Goal: Task Accomplishment & Management: Use online tool/utility

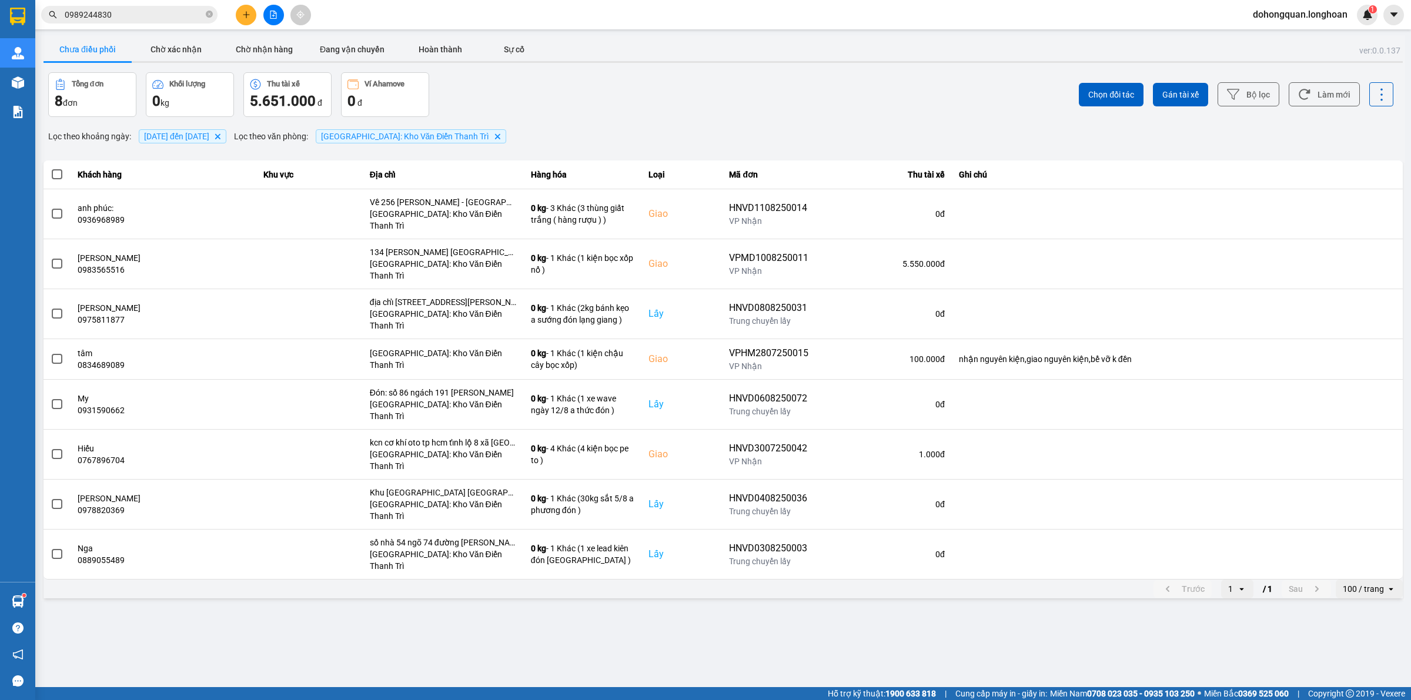
click at [282, 9] on button at bounding box center [273, 15] width 21 height 21
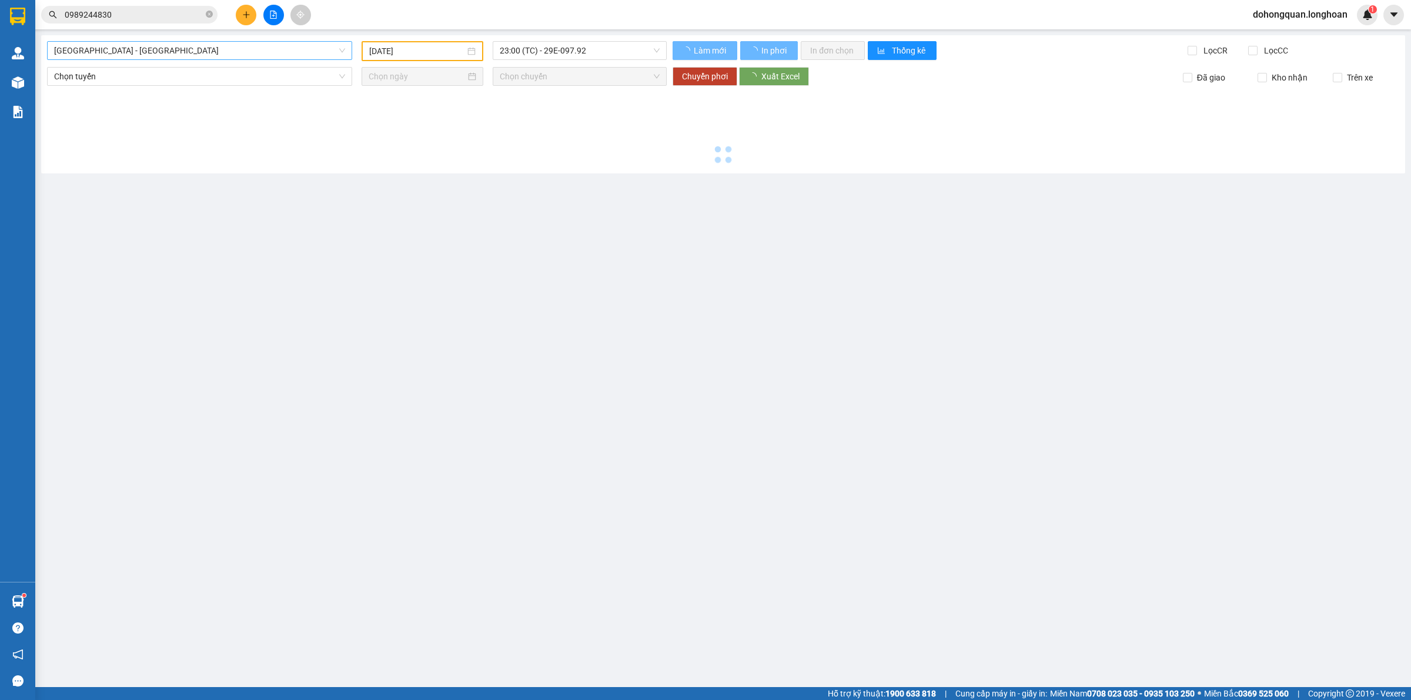
type input "[DATE]"
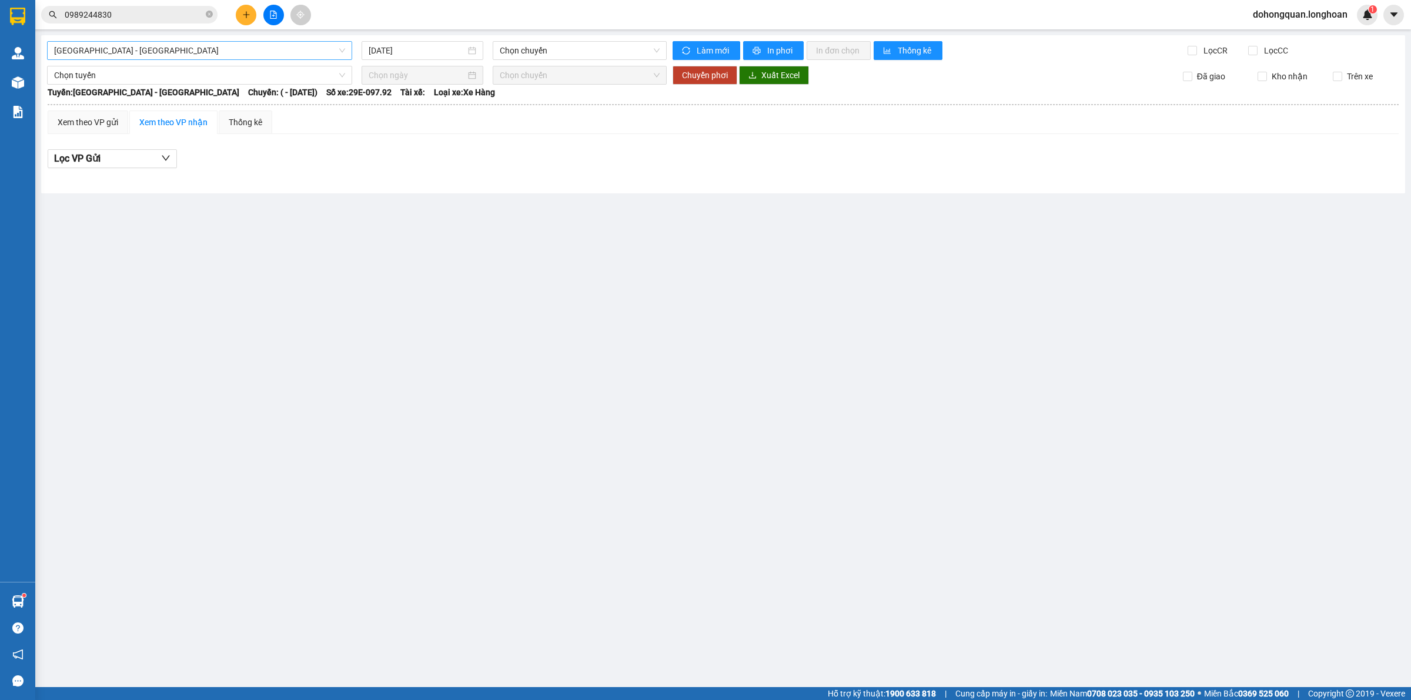
click at [162, 46] on span "[GEOGRAPHIC_DATA] - [GEOGRAPHIC_DATA]" at bounding box center [199, 51] width 291 height 18
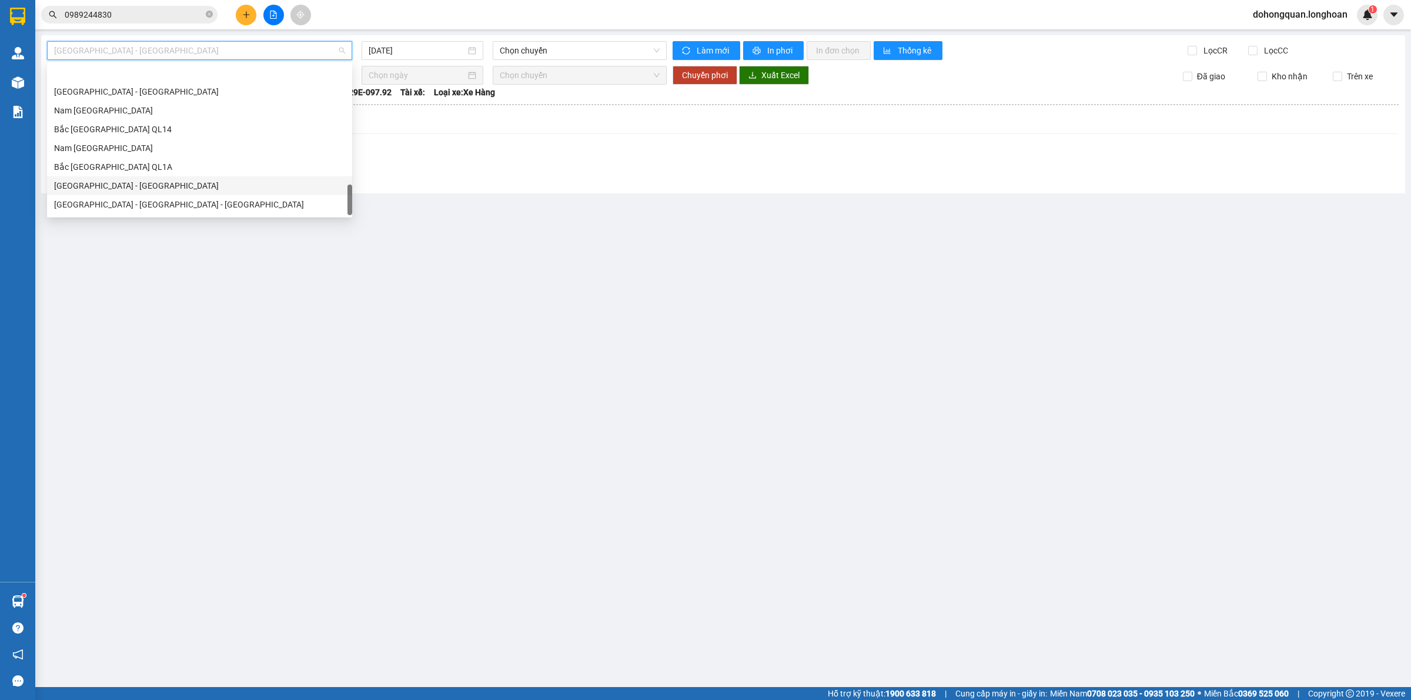
scroll to position [771, 0]
click at [139, 115] on div "Nam [GEOGRAPHIC_DATA]" at bounding box center [199, 112] width 291 height 13
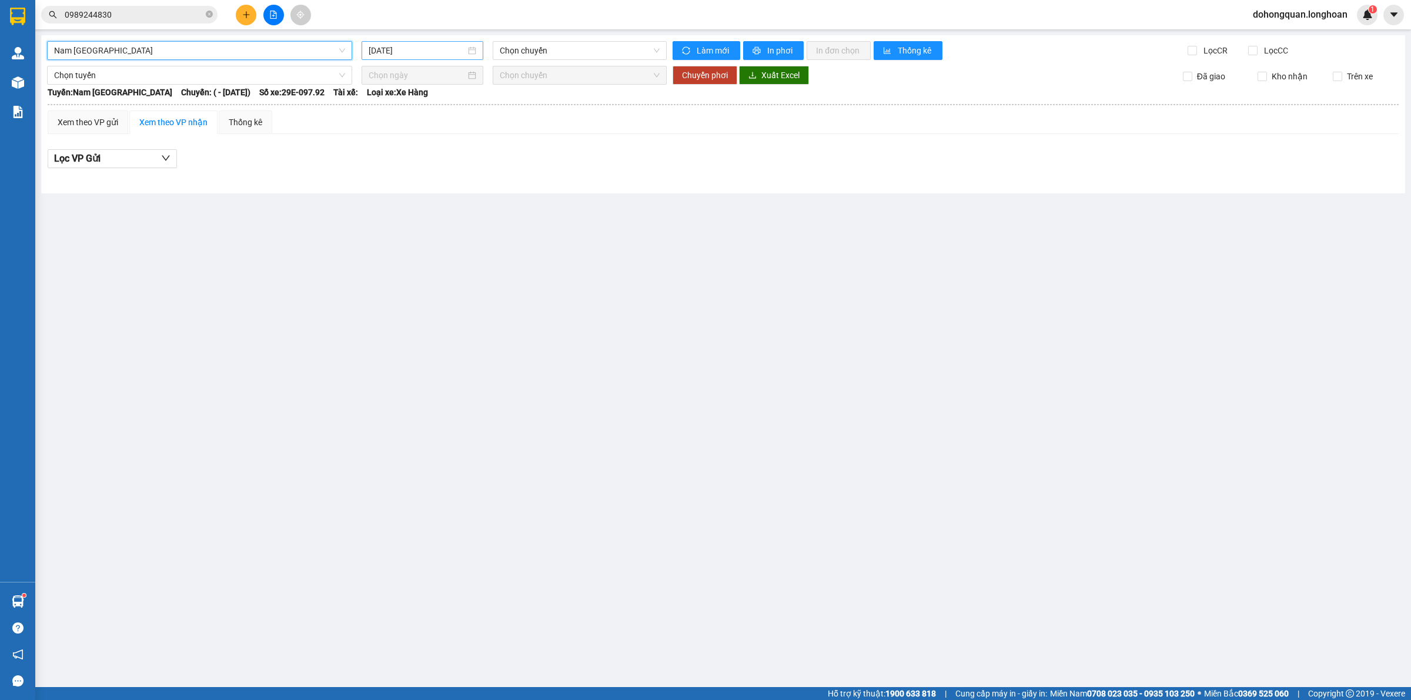
click at [431, 48] on input "[DATE]" at bounding box center [417, 50] width 97 height 13
click at [383, 153] on div "10" at bounding box center [379, 154] width 14 height 14
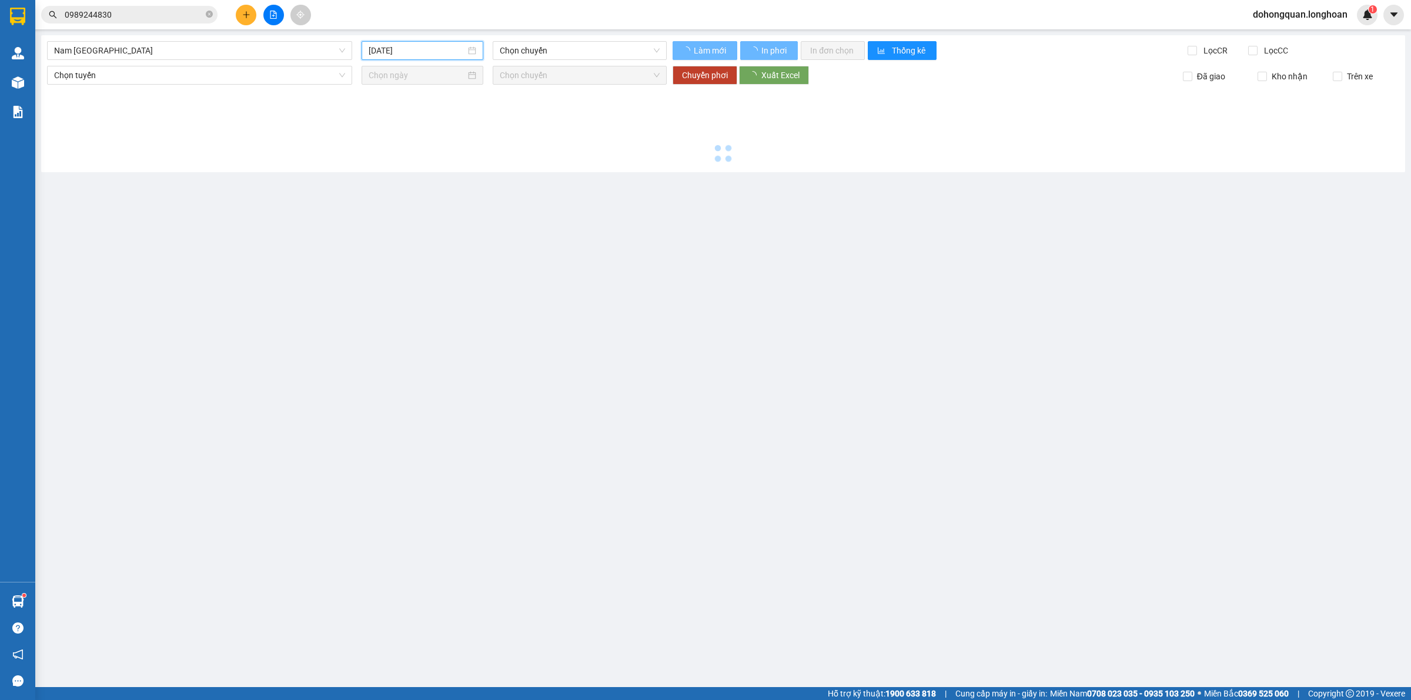
type input "[DATE]"
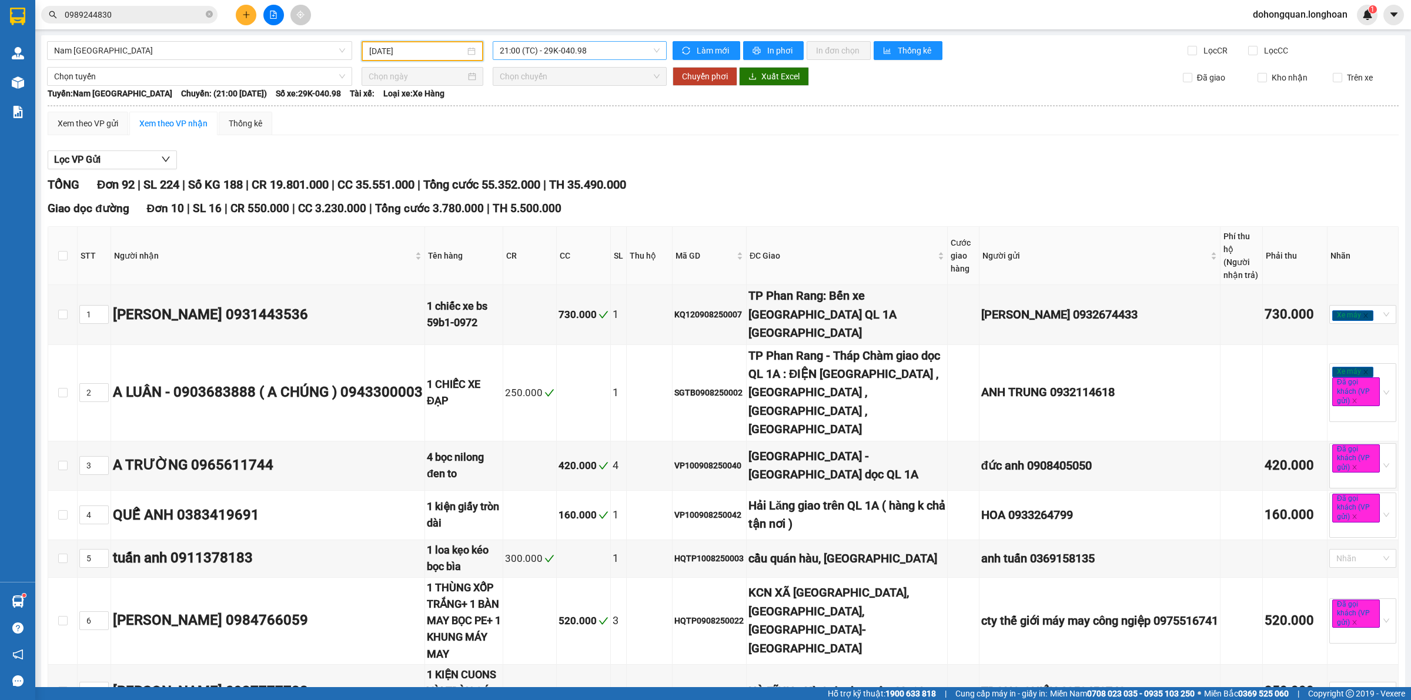
click at [575, 53] on span "21:00 (TC) - 29K-040.98" at bounding box center [580, 51] width 160 height 18
click at [541, 110] on div "23:00 (TC) - 29E-097.92" at bounding box center [542, 111] width 92 height 13
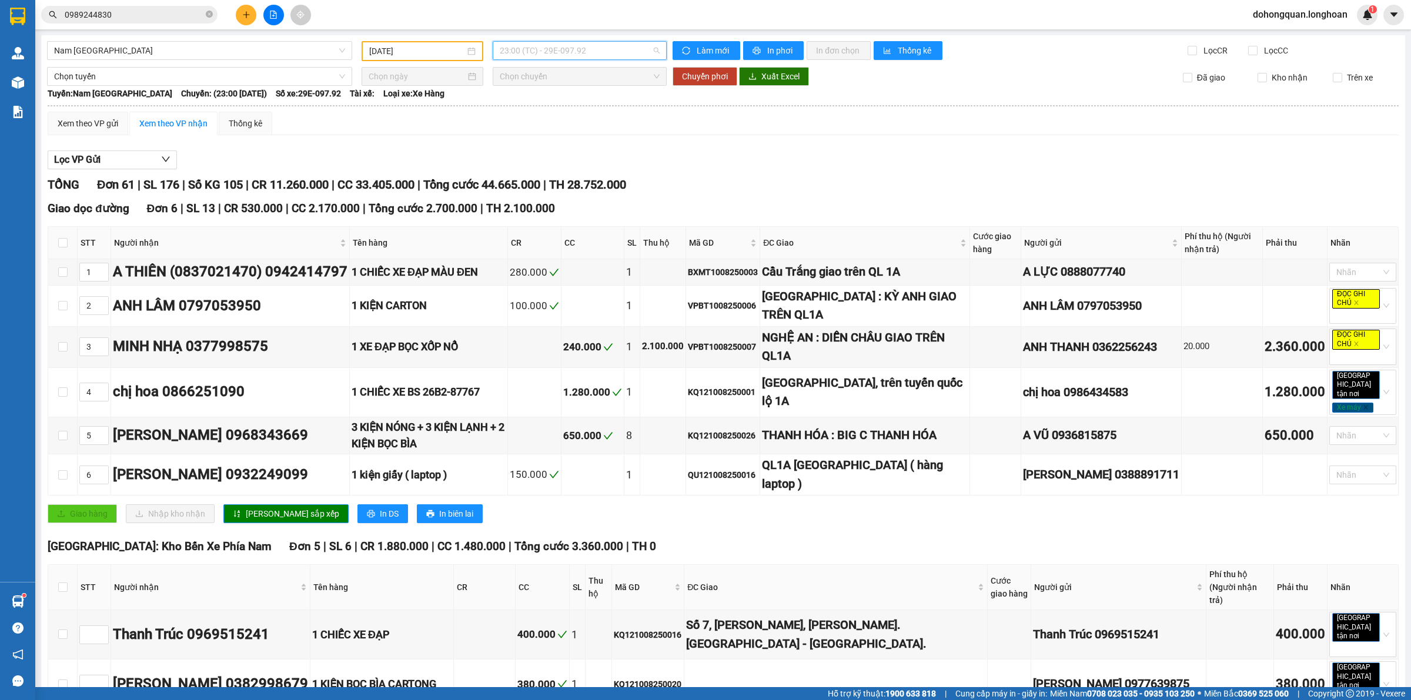
click at [569, 48] on span "23:00 (TC) - 29E-097.92" at bounding box center [580, 51] width 160 height 18
click at [524, 53] on span "23:00 (TC) - 29E-097.92" at bounding box center [580, 51] width 160 height 18
click at [528, 93] on div "21:00 (TC) - 29K-040.98" at bounding box center [542, 92] width 92 height 13
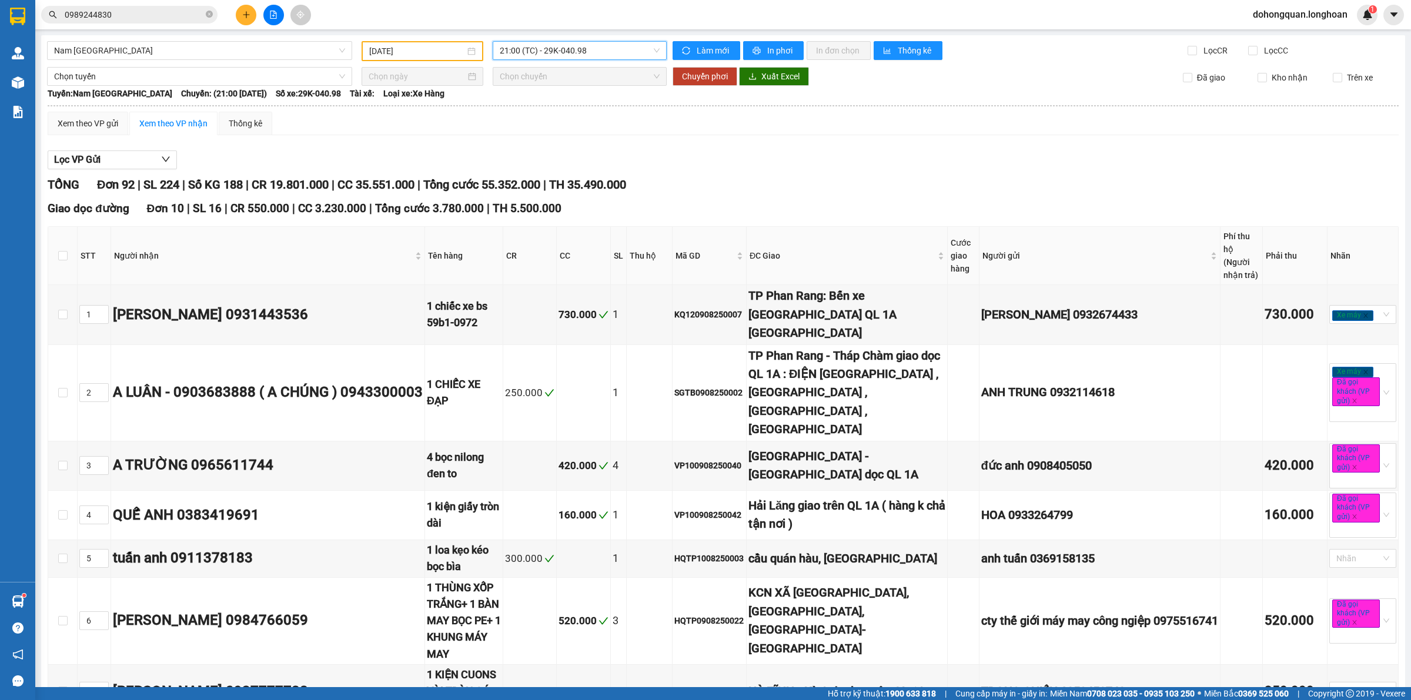
click at [551, 45] on span "21:00 (TC) - 29K-040.98" at bounding box center [580, 51] width 160 height 18
click at [535, 106] on div "23:00 (TC) - 29E-097.92" at bounding box center [542, 111] width 92 height 13
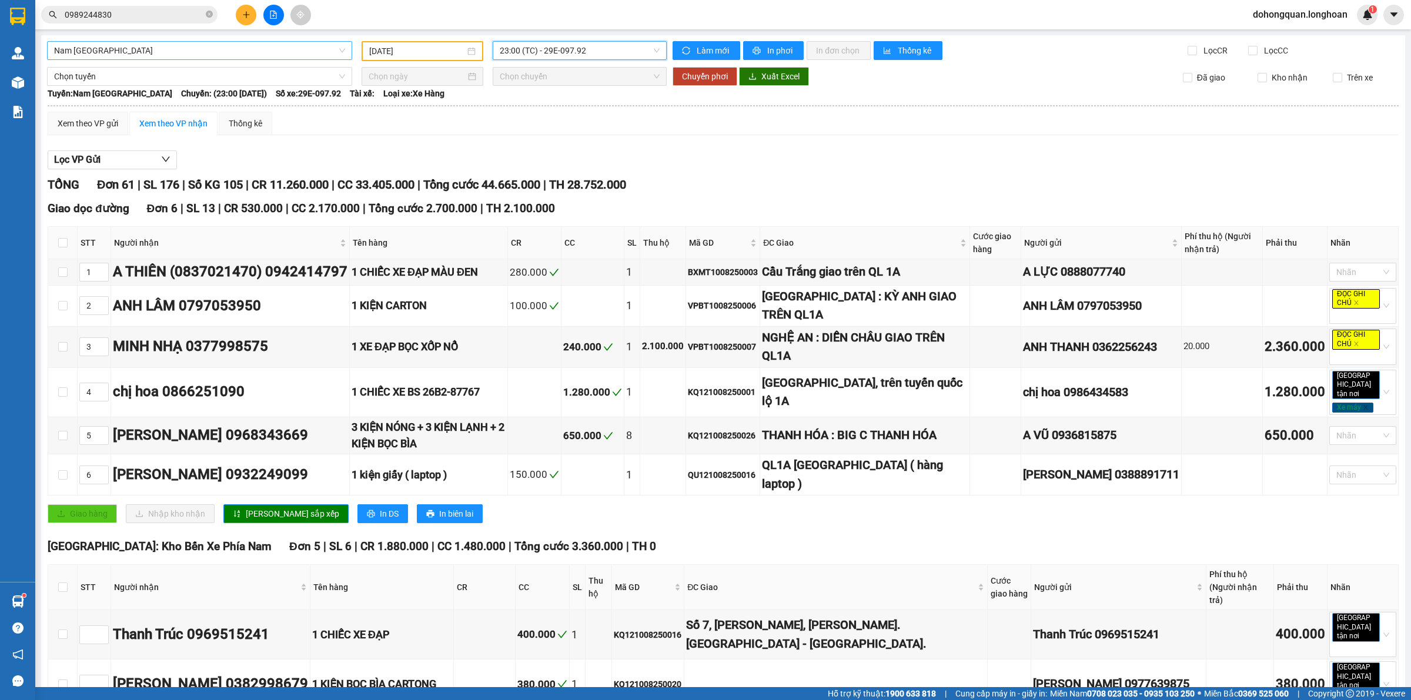
click at [118, 46] on span "Nam [GEOGRAPHIC_DATA]" at bounding box center [199, 51] width 291 height 18
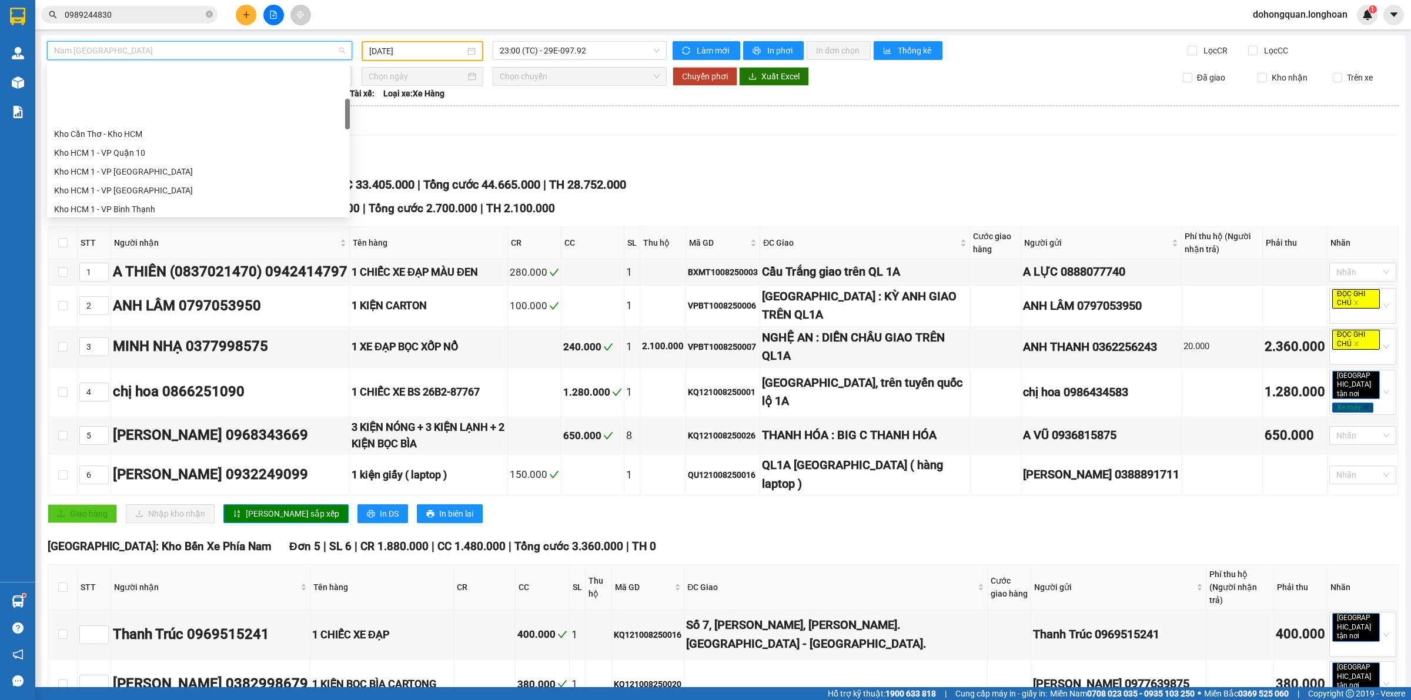
scroll to position [220, 0]
click at [120, 201] on div "Kho Cần Thơ - Kho HCM Kho HCM 1 - VP Quận 10 Kho HCM 1 - VP Bình Tân Kho HCM 1 …" at bounding box center [198, 145] width 303 height 188
click at [162, 195] on div "Kho HN - VP [GEOGRAPHIC_DATA]" at bounding box center [198, 192] width 289 height 13
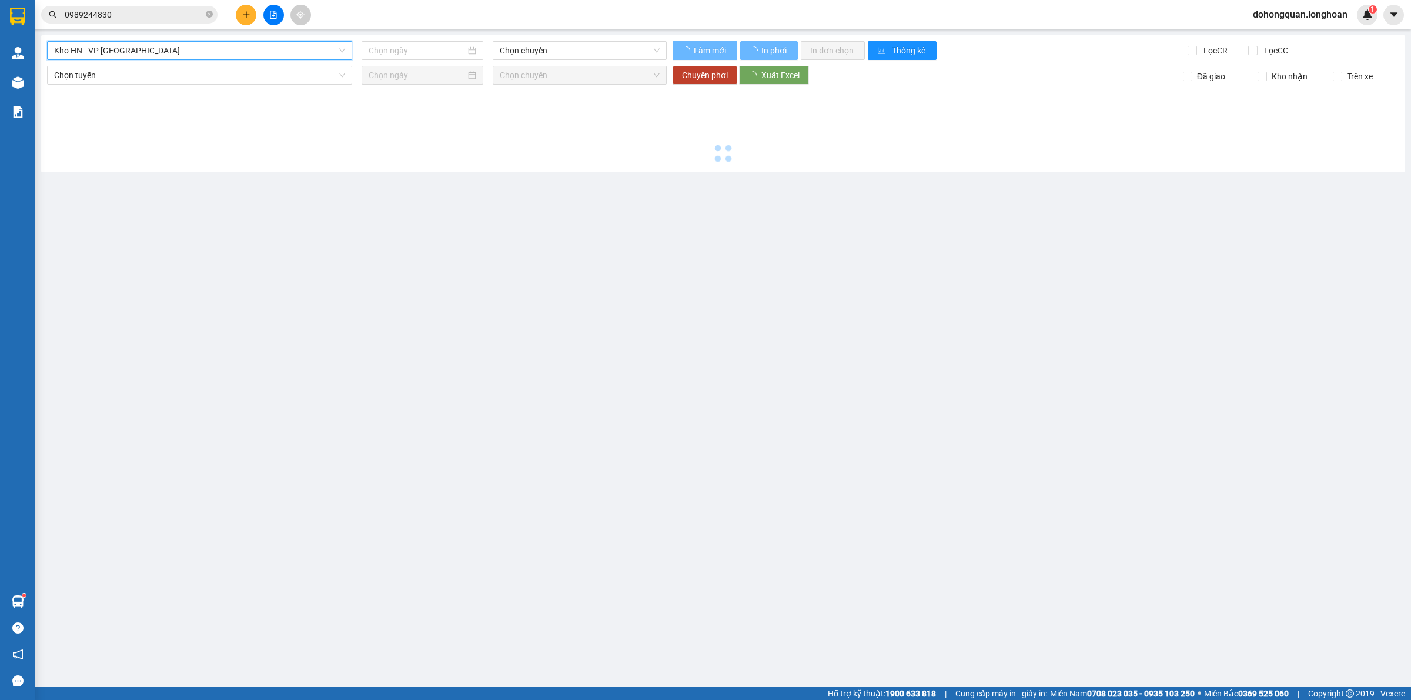
type input "[DATE]"
